Goal: Check status: Check status

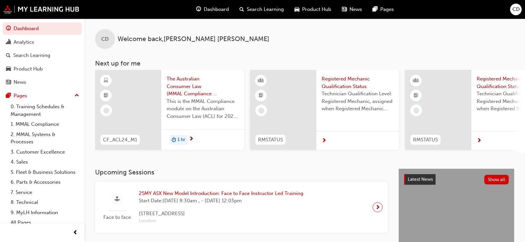
click at [269, 95] on div at bounding box center [283, 110] width 66 height 80
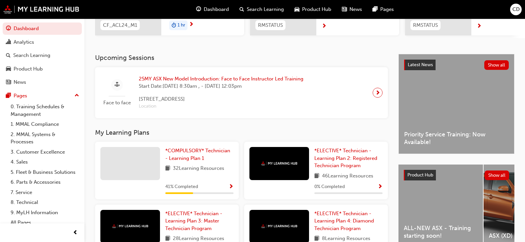
scroll to position [132, 0]
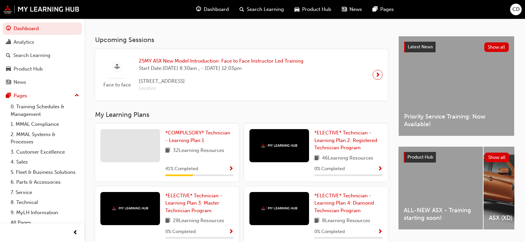
click at [212, 12] on span "Dashboard" at bounding box center [216, 10] width 25 height 8
click at [197, 9] on span "guage-icon" at bounding box center [198, 9] width 5 height 8
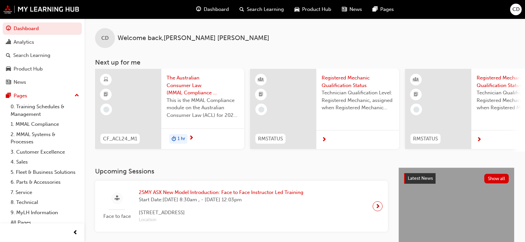
scroll to position [0, 0]
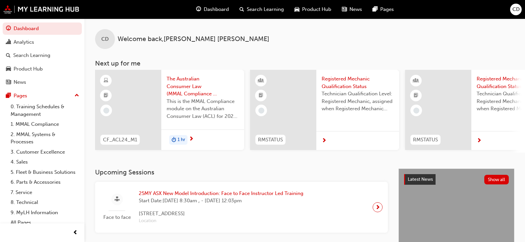
click at [480, 141] on span "next-icon" at bounding box center [479, 141] width 5 height 6
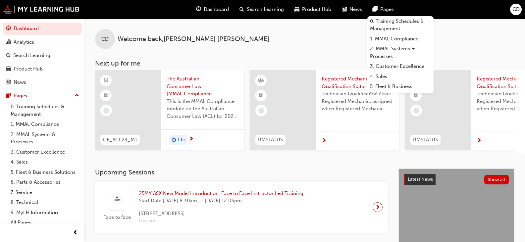
click at [514, 10] on span "CD" at bounding box center [515, 10] width 7 height 8
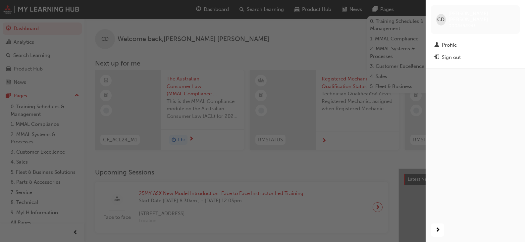
drag, startPoint x: 445, startPoint y: 52, endPoint x: 440, endPoint y: 48, distance: 6.1
click at [440, 53] on div "Sign out" at bounding box center [475, 57] width 82 height 8
